Goal: Complete application form: Complete application form

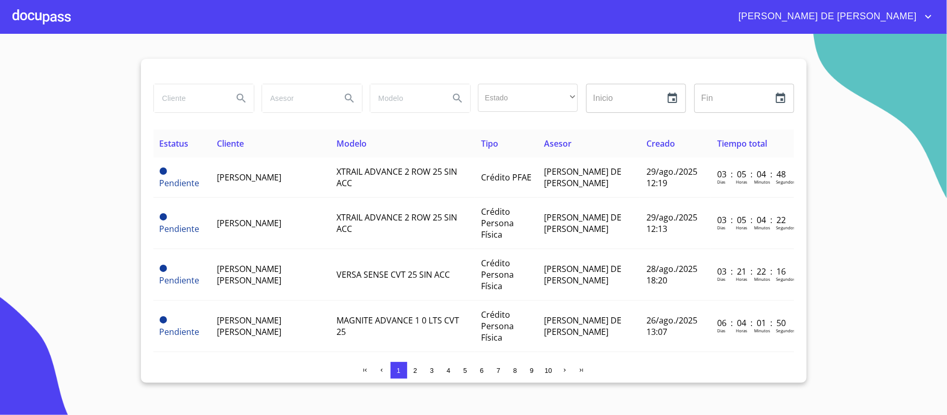
click at [67, 11] on div at bounding box center [41, 16] width 58 height 33
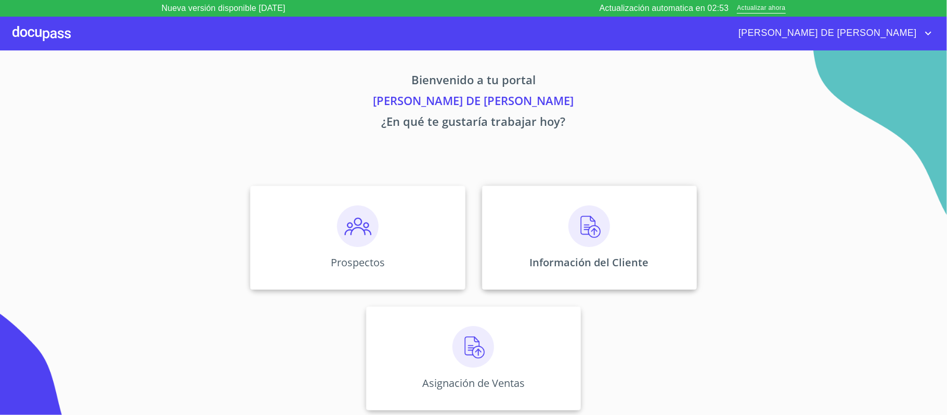
click at [695, 288] on div "Información del Cliente" at bounding box center [589, 238] width 215 height 104
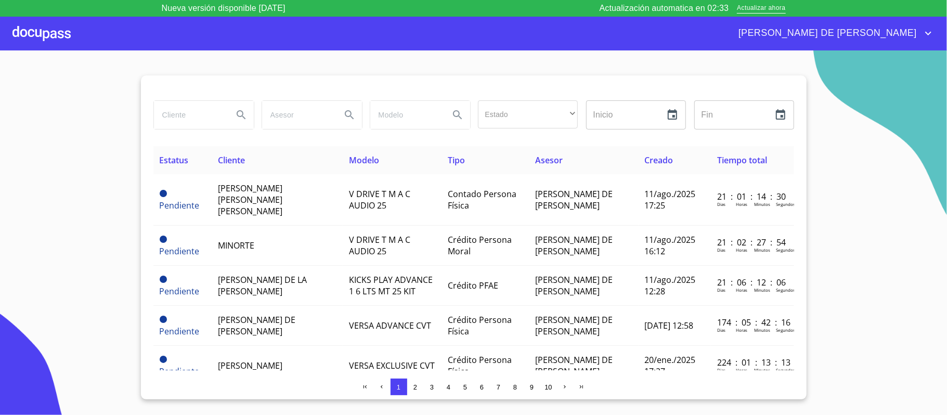
click at [189, 119] on input "search" at bounding box center [189, 115] width 71 height 28
type input "diego"
click at [242, 112] on icon "Search" at bounding box center [241, 114] width 9 height 9
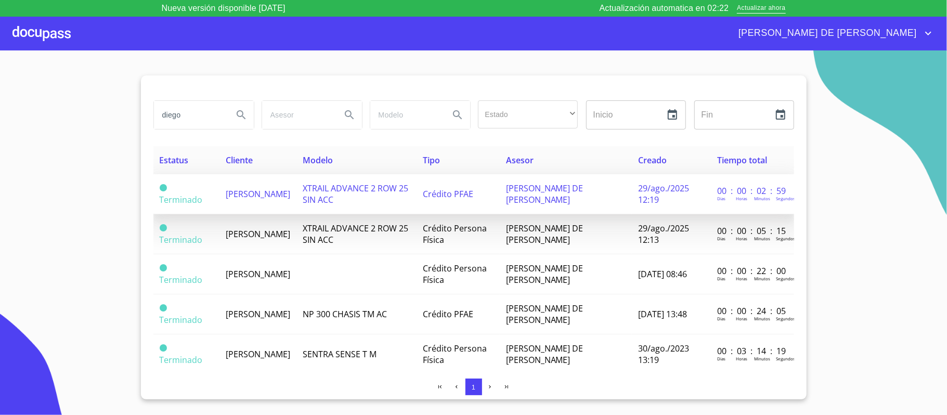
click at [276, 193] on span "[PERSON_NAME]" at bounding box center [258, 193] width 64 height 11
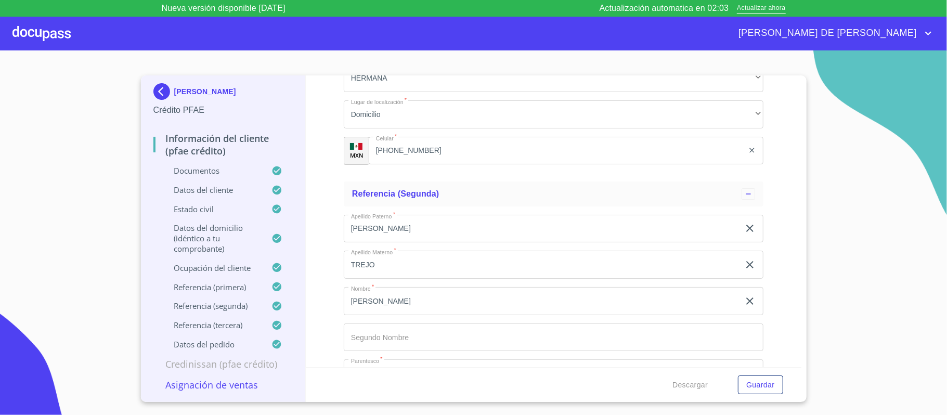
scroll to position [5540, 0]
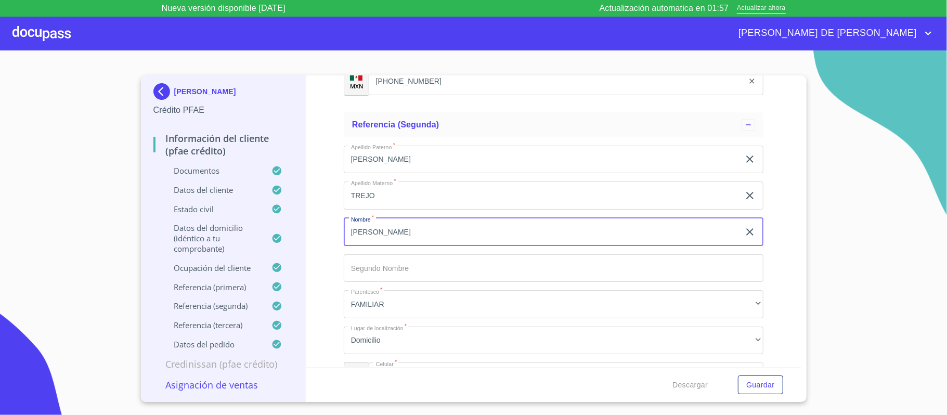
drag, startPoint x: 385, startPoint y: 232, endPoint x: 325, endPoint y: 238, distance: 60.6
click at [325, 238] on div "Información del cliente (PFAE crédito) Documentos Documento de identificación. …" at bounding box center [554, 221] width 496 height 292
type input "k"
type input "KARELY"
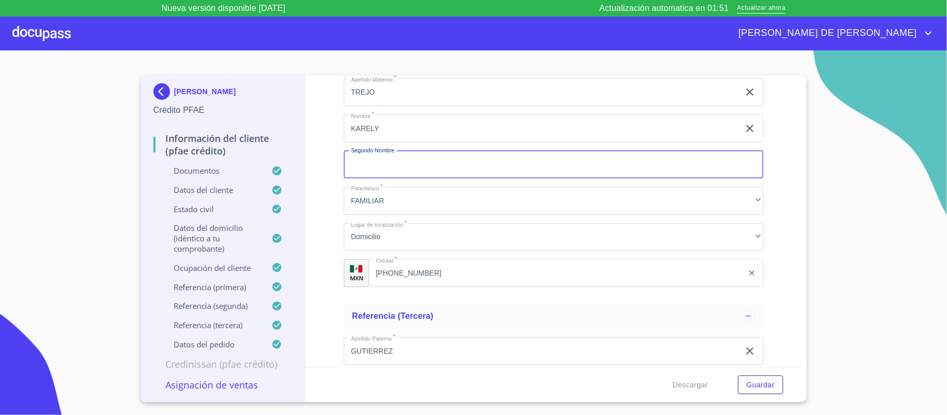
scroll to position [5679, 0]
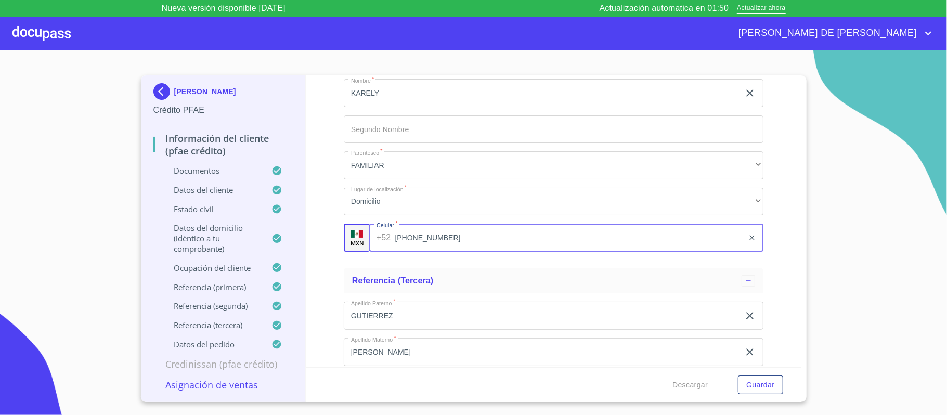
drag, startPoint x: 446, startPoint y: 243, endPoint x: 366, endPoint y: 244, distance: 80.1
click at [366, 244] on div "MXN Celular   * [PHONE_NUMBER] ​" at bounding box center [554, 238] width 420 height 28
type input "[PHONE_NUMBER]"
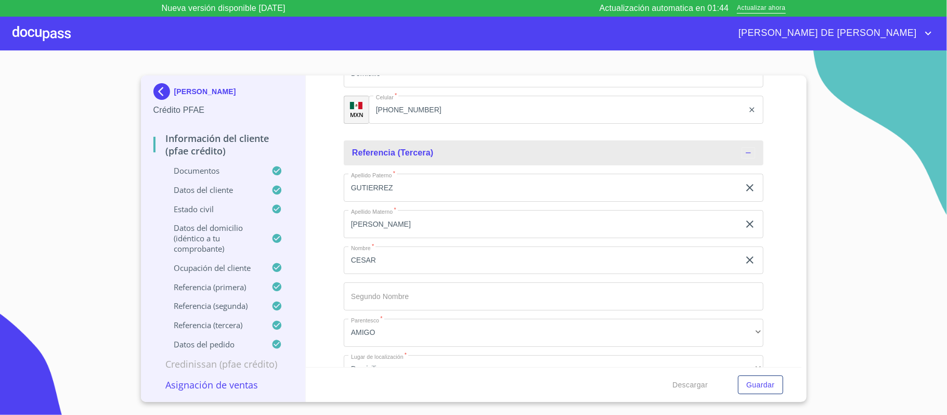
scroll to position [5817, 0]
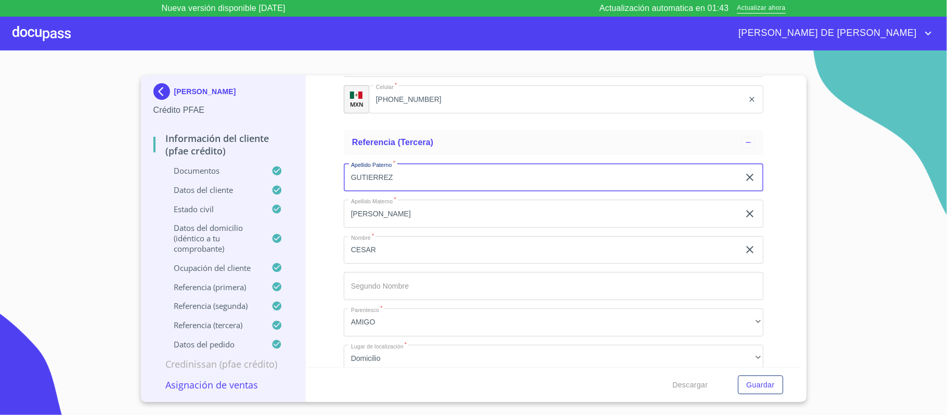
drag, startPoint x: 412, startPoint y: 174, endPoint x: 331, endPoint y: 178, distance: 81.8
click at [333, 179] on div "Información del cliente (PFAE crédito) Documentos Documento de identificación. …" at bounding box center [554, 221] width 496 height 292
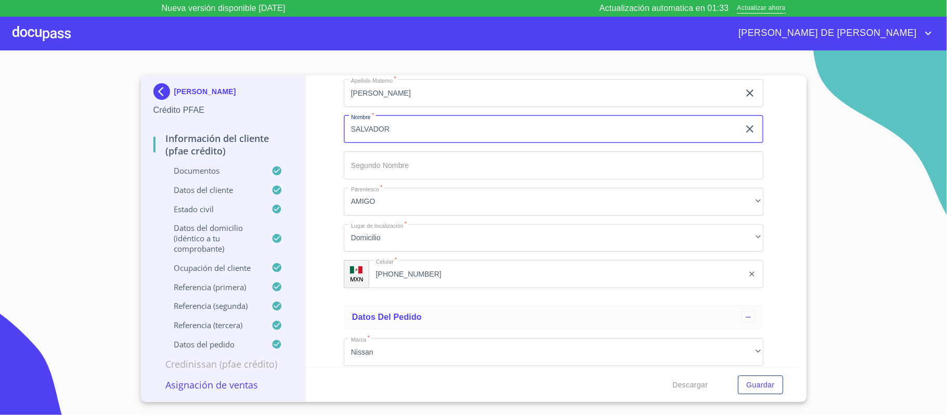
scroll to position [5956, 0]
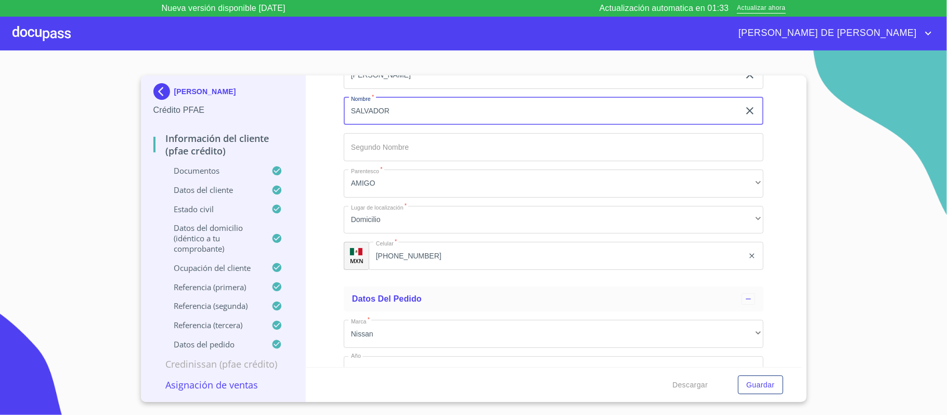
type input "SALVADOR"
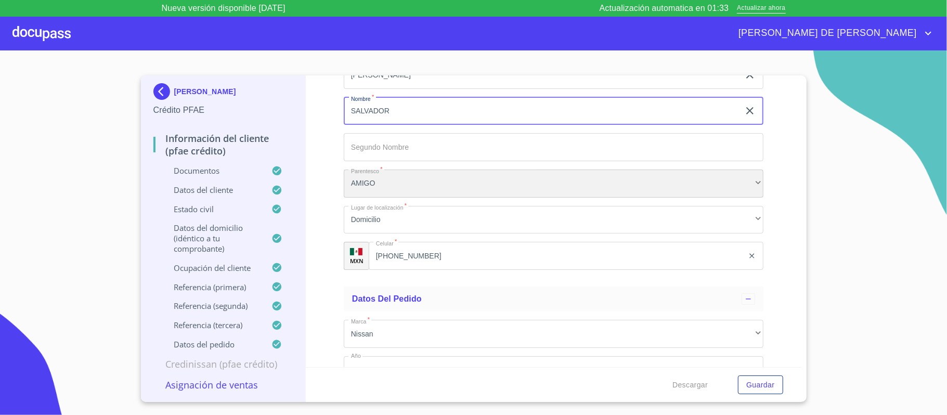
click at [397, 185] on div "AMIGO" at bounding box center [554, 184] width 420 height 28
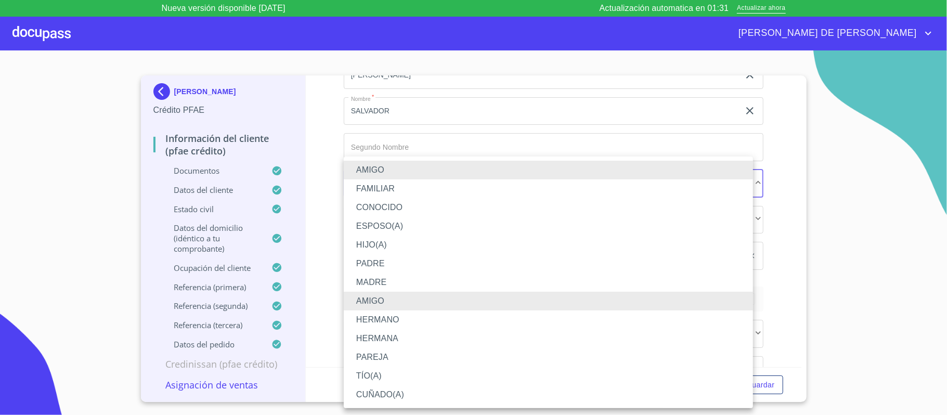
click at [378, 202] on li "CONOCIDO" at bounding box center [548, 207] width 409 height 19
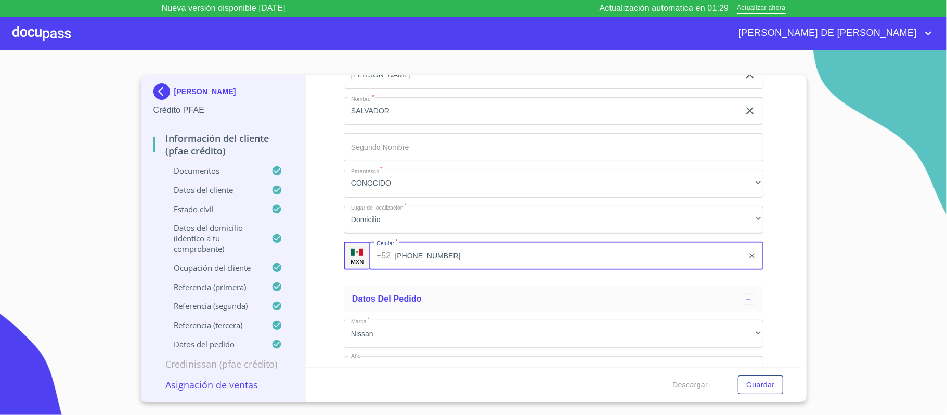
drag, startPoint x: 460, startPoint y: 259, endPoint x: 292, endPoint y: 269, distance: 167.8
click at [325, 257] on div "Información del cliente (PFAE crédito) Documentos Documento de identificación. …" at bounding box center [554, 221] width 496 height 292
type input "[PHONE_NUMBER]"
click at [320, 219] on div "Información del cliente (PFAE crédito) Documentos Documento de identificación. …" at bounding box center [554, 221] width 496 height 292
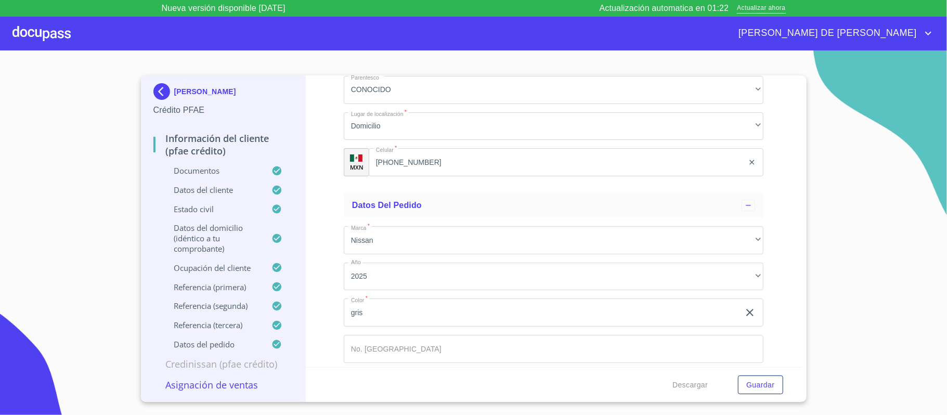
scroll to position [6095, 0]
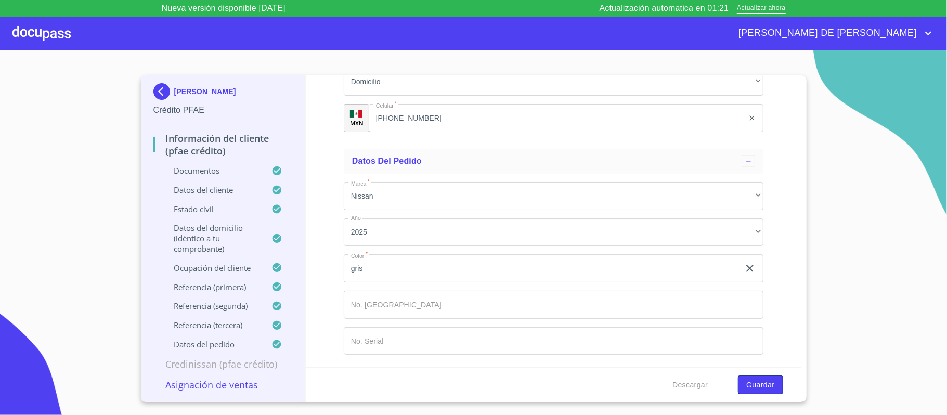
click at [752, 387] on span "Guardar" at bounding box center [760, 385] width 28 height 13
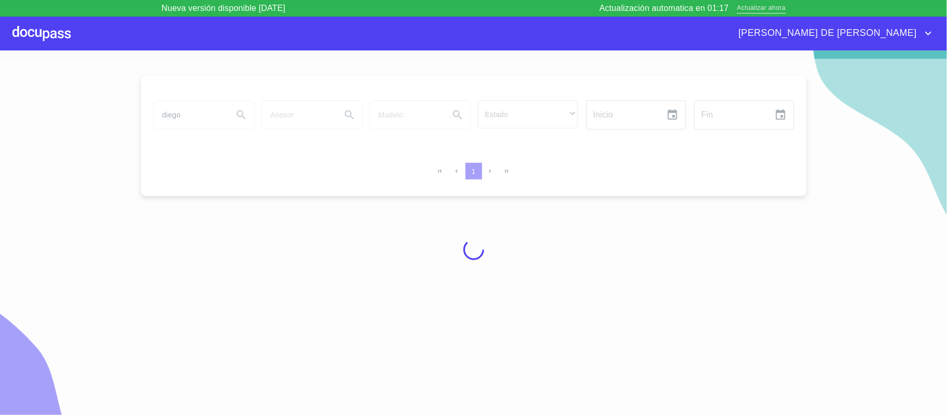
click at [762, 3] on span "Actualizar ahora" at bounding box center [761, 8] width 48 height 11
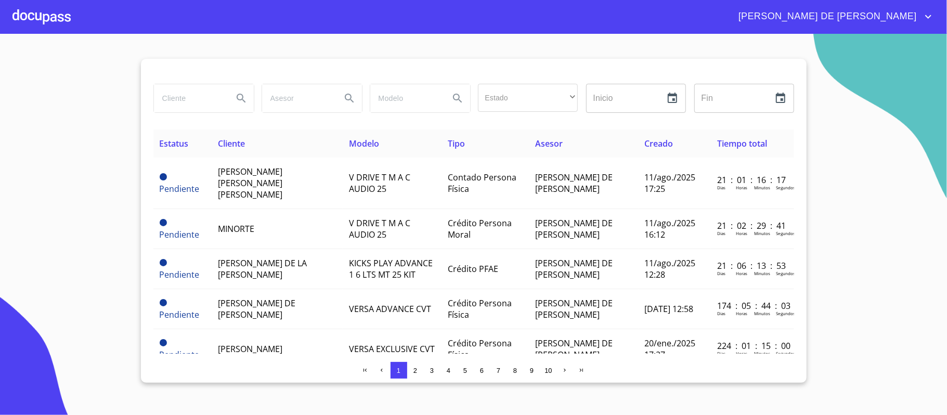
click at [202, 98] on input "search" at bounding box center [189, 98] width 71 height 28
type input "[PERSON_NAME]"
click at [245, 94] on icon "Search" at bounding box center [241, 98] width 12 height 12
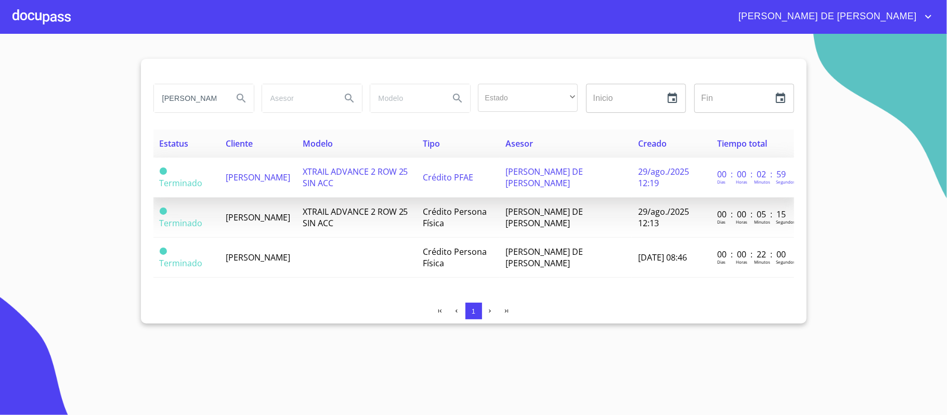
click at [258, 176] on span "[PERSON_NAME]" at bounding box center [258, 177] width 64 height 11
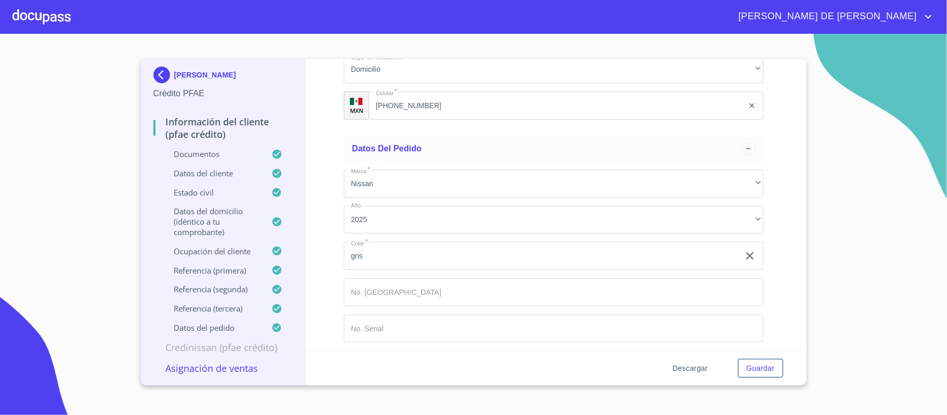
scroll to position [6095, 0]
click at [697, 369] on span "Descargar" at bounding box center [689, 368] width 35 height 13
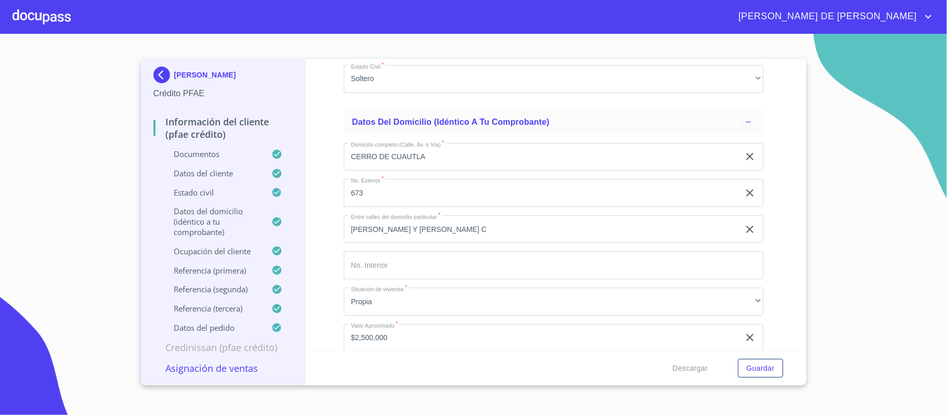
scroll to position [4021, 0]
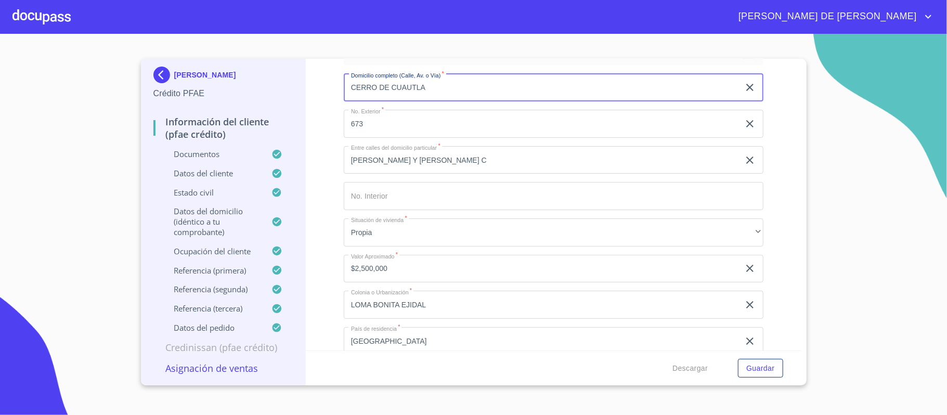
drag, startPoint x: 377, startPoint y: 96, endPoint x: 326, endPoint y: 94, distance: 51.0
click at [326, 94] on div "Información del cliente (PFAE crédito) Documentos Documento de identificación. …" at bounding box center [554, 205] width 496 height 292
type input "VISTA AL ATARDECER"
type input "350"
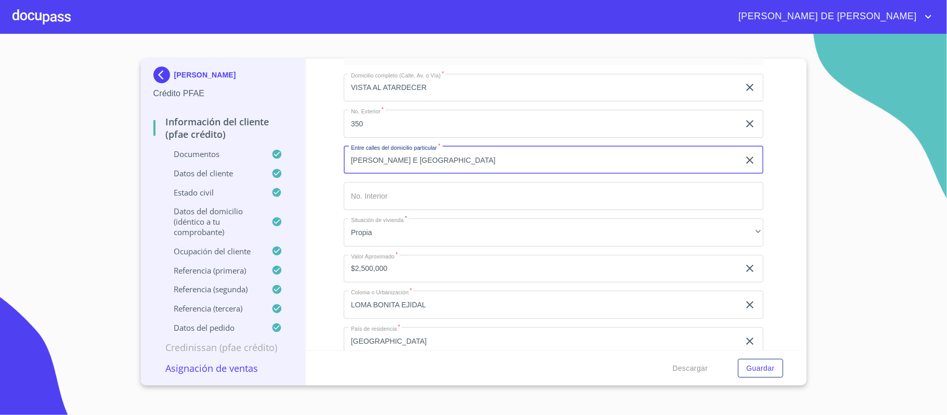
type input "CRISTOBAL COLON E ISLA CONTOY"
type input "402 T C"
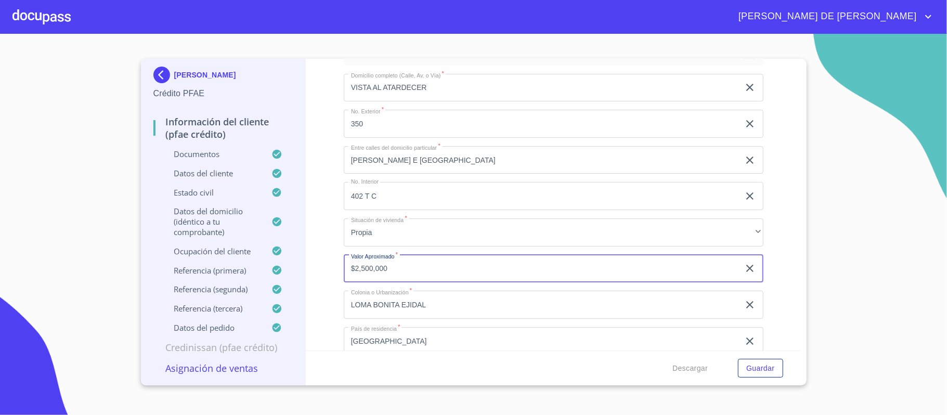
drag, startPoint x: 410, startPoint y: 265, endPoint x: 334, endPoint y: 261, distance: 76.6
click at [336, 263] on div "Información del cliente (PFAE crédito) Documentos Documento de identificación. …" at bounding box center [554, 205] width 496 height 292
type input "$3,500,000"
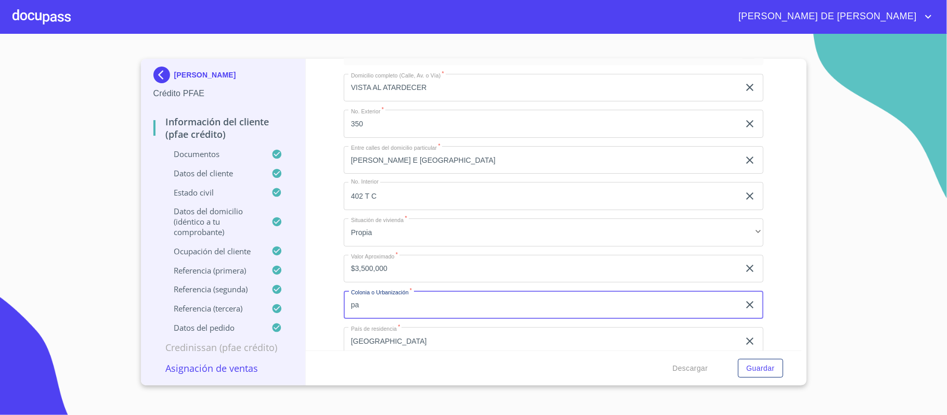
type input "p"
type input "PARQUES COLON"
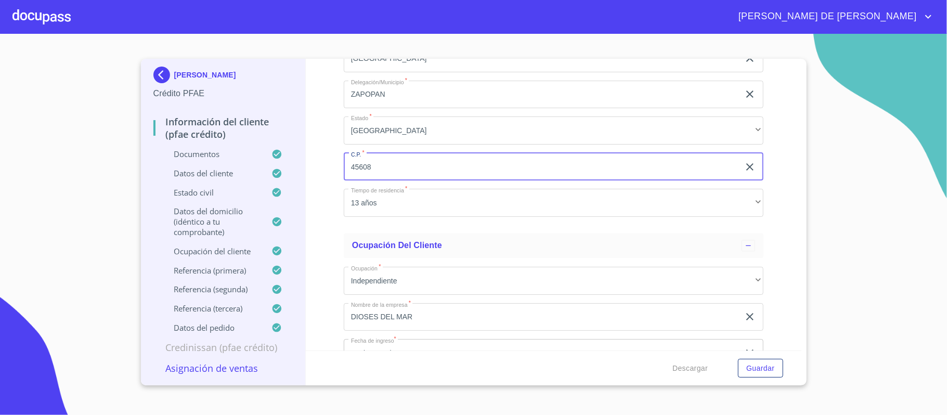
scroll to position [4305, 0]
type input "45608"
click at [755, 370] on span "Guardar" at bounding box center [760, 368] width 28 height 13
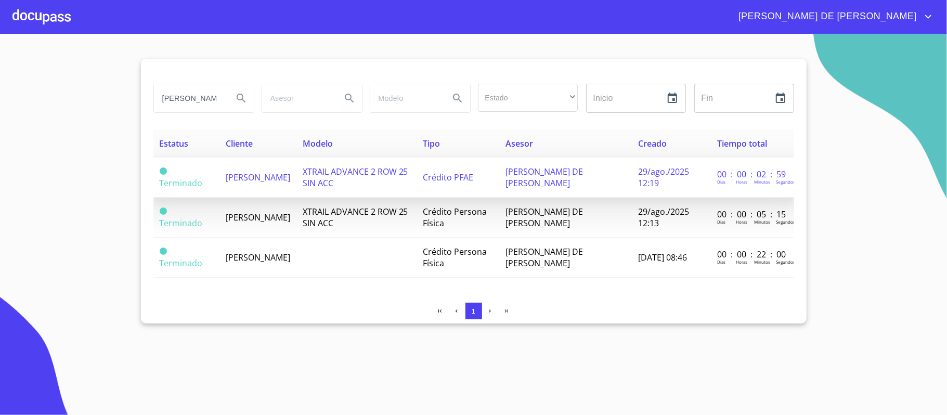
click at [278, 181] on span "[PERSON_NAME]" at bounding box center [258, 177] width 64 height 11
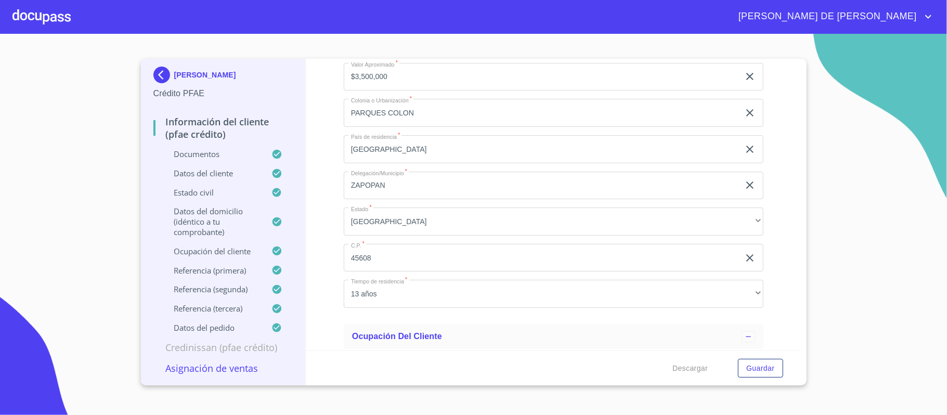
scroll to position [4163, 0]
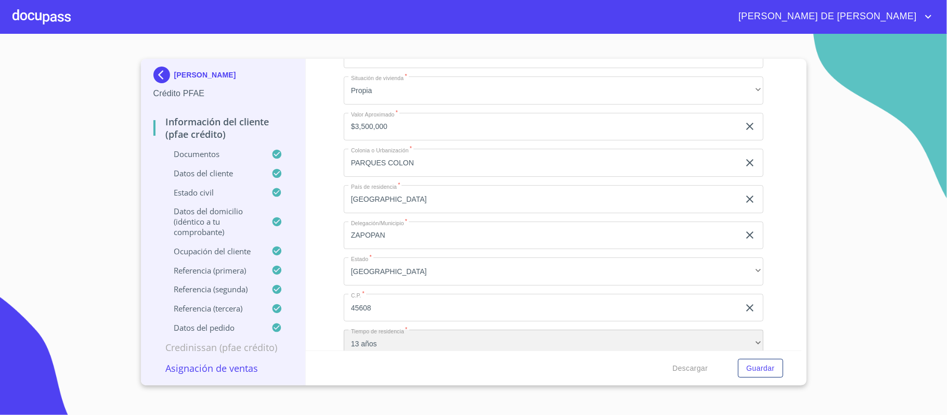
click at [424, 335] on div "13 años" at bounding box center [554, 344] width 420 height 28
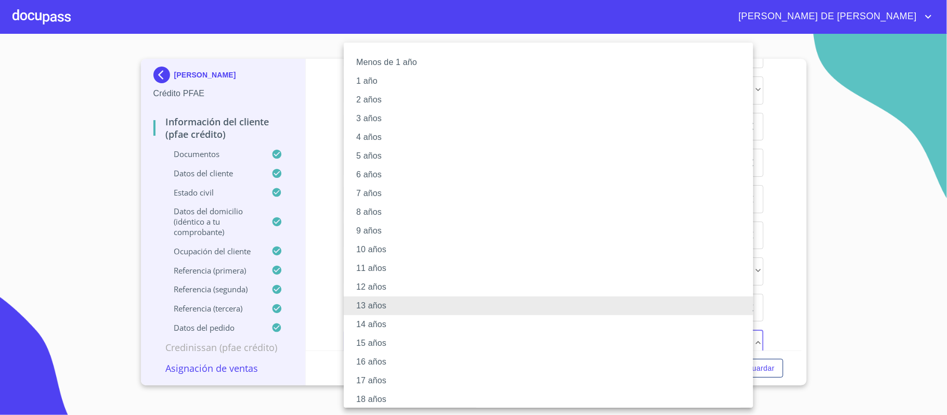
click at [395, 78] on li "1 año" at bounding box center [554, 81] width 420 height 19
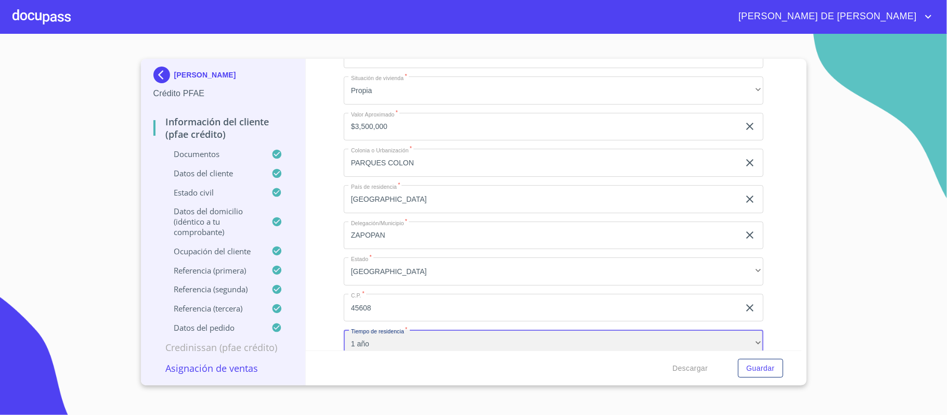
scroll to position [4172, 0]
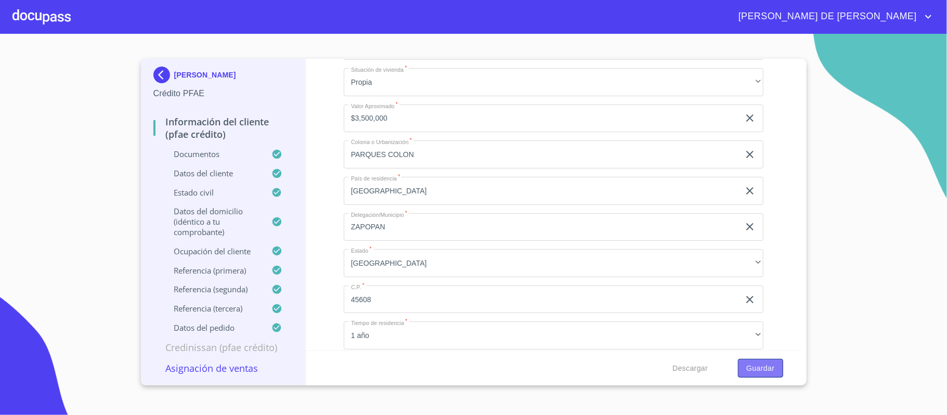
click at [758, 372] on span "Guardar" at bounding box center [760, 368] width 28 height 13
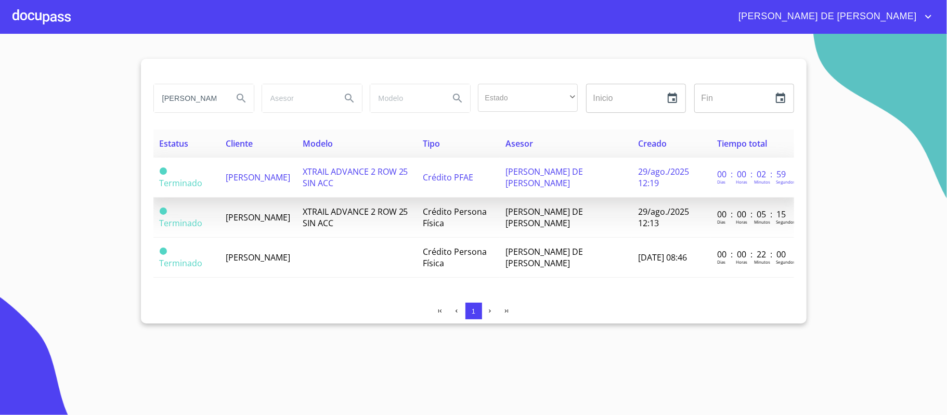
click at [219, 177] on td "[PERSON_NAME]" at bounding box center [257, 178] width 77 height 40
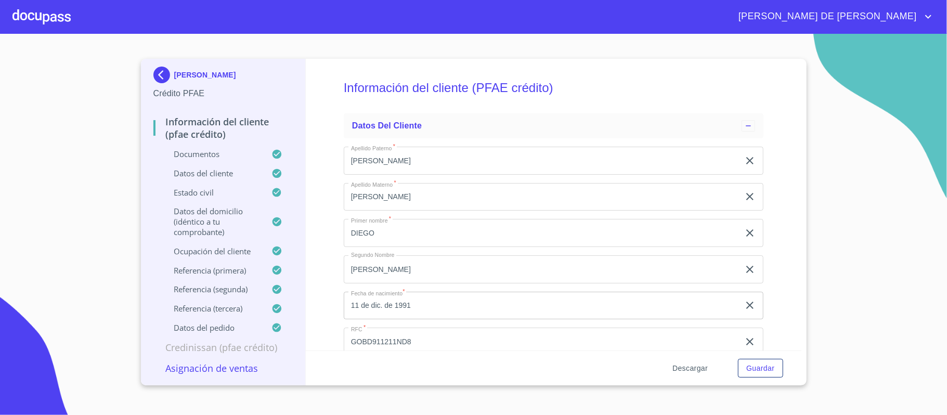
click at [697, 371] on span "Descargar" at bounding box center [689, 368] width 35 height 13
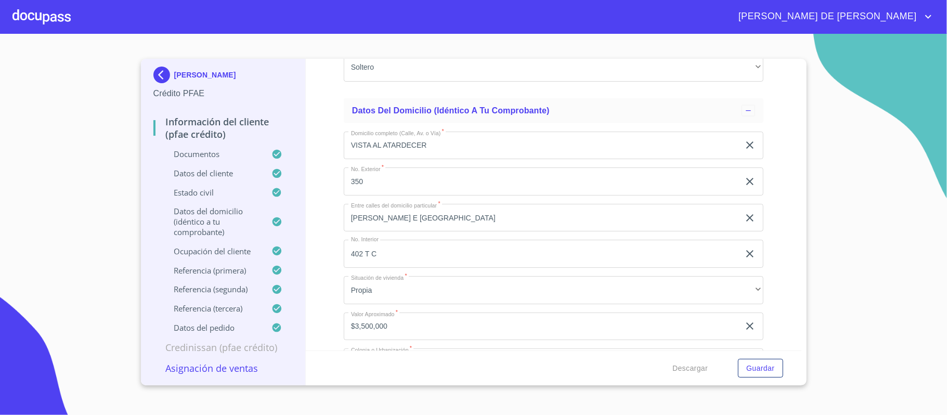
scroll to position [4030, 0]
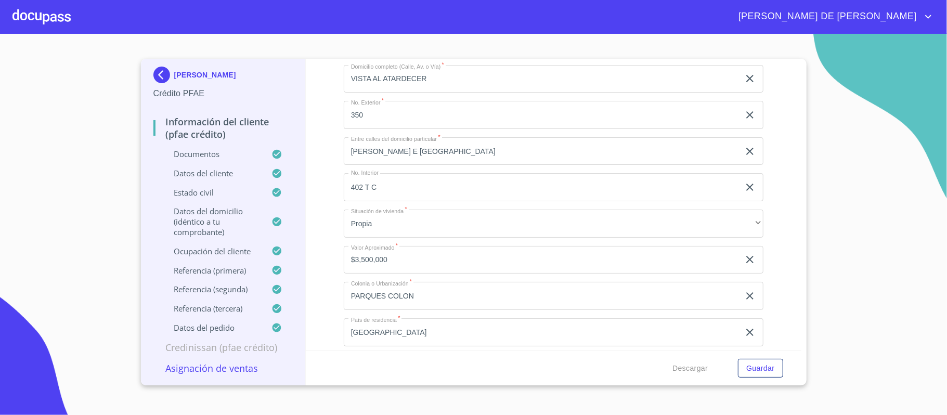
type input "$5"
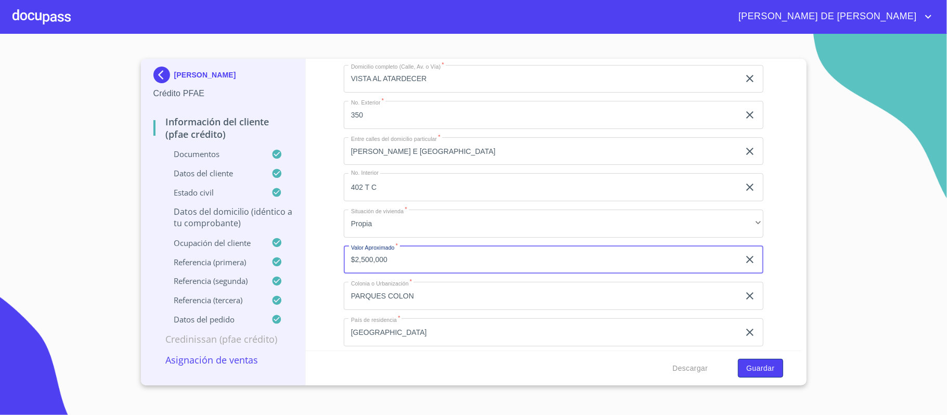
type input "$2,500,000"
click at [756, 370] on span "Guardar" at bounding box center [760, 368] width 28 height 13
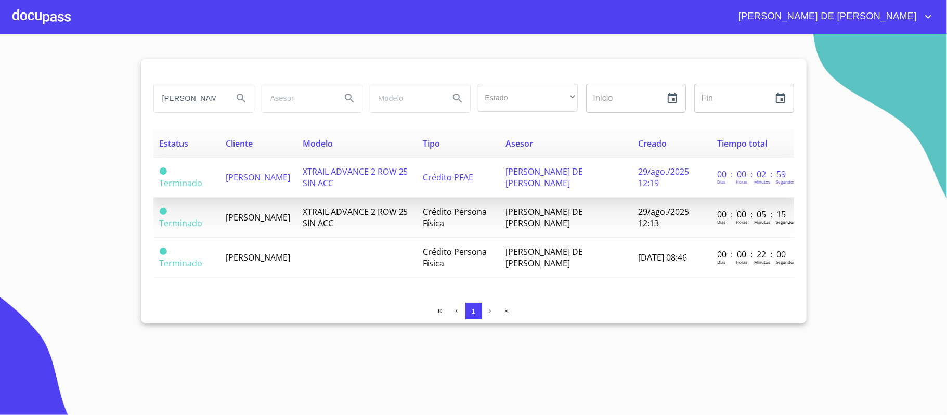
click at [268, 173] on span "[PERSON_NAME]" at bounding box center [258, 177] width 64 height 11
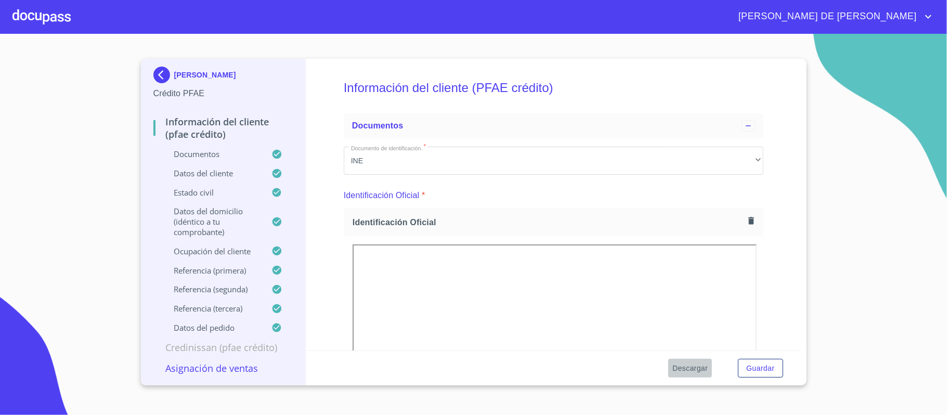
click at [684, 369] on span "Descargar" at bounding box center [689, 368] width 35 height 13
